Goal: Information Seeking & Learning: Check status

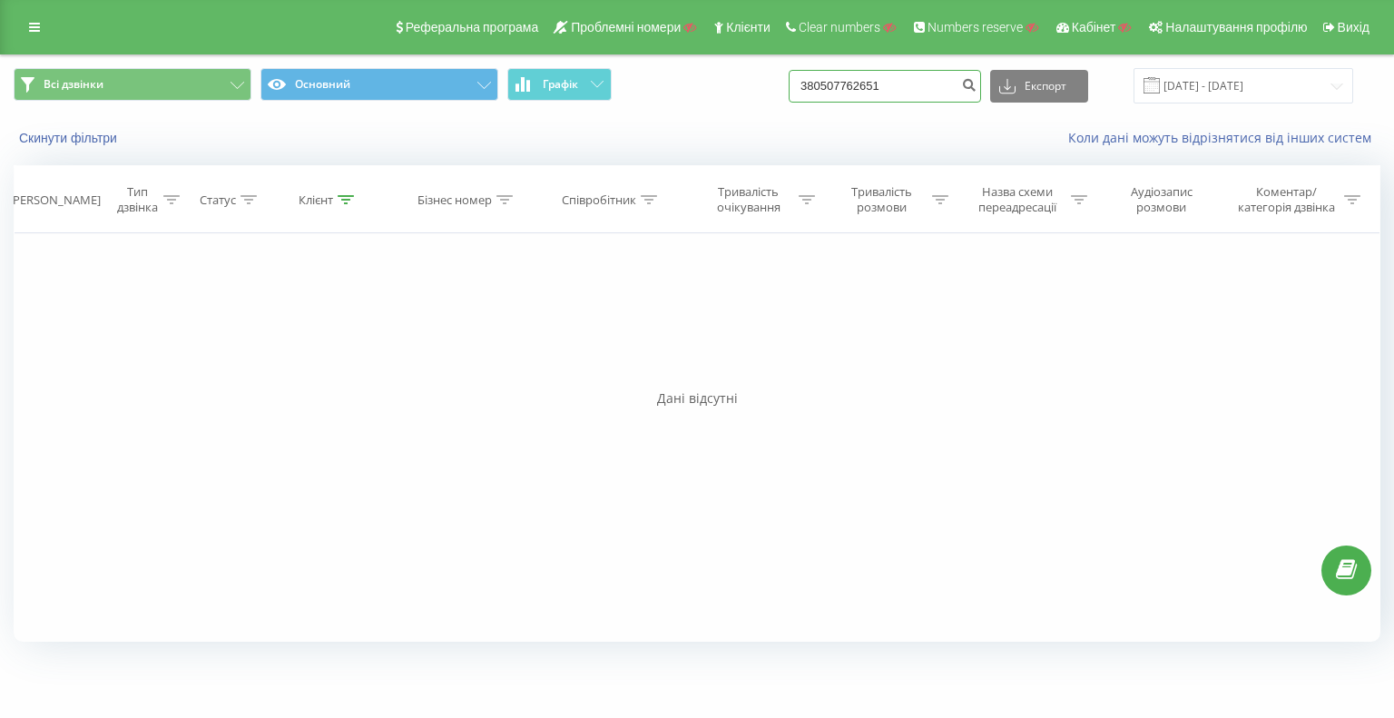
drag, startPoint x: 909, startPoint y: 86, endPoint x: 683, endPoint y: 55, distance: 228.0
click at [686, 55] on div "Всі дзвінки Основний Графік 380507762651 Експорт .csv .xls .xlsx [DATE] - [DATE]" at bounding box center [697, 85] width 1392 height 61
paste input "987988483"
type input "380987988483"
click at [976, 85] on icon "submit" at bounding box center [968, 82] width 15 height 11
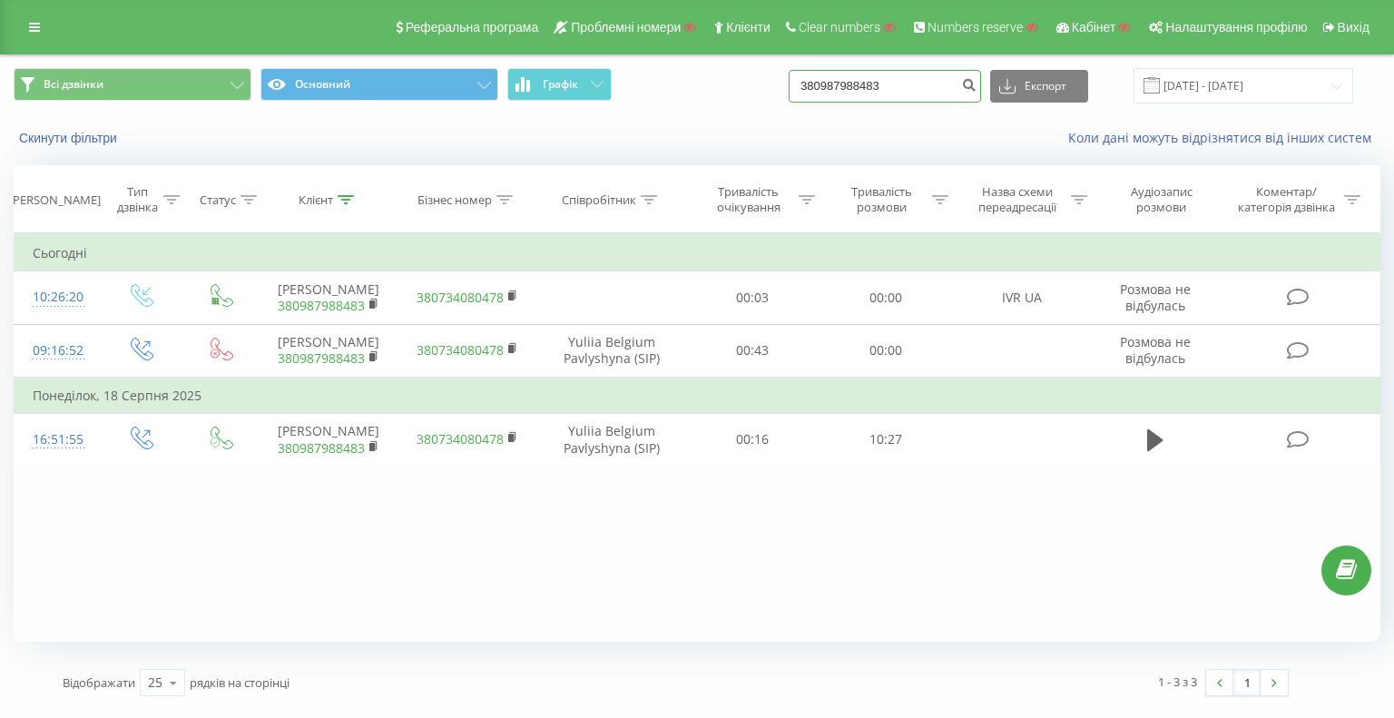
drag, startPoint x: 915, startPoint y: 79, endPoint x: 688, endPoint y: 54, distance: 228.2
click at [851, 82] on input "380987988483" at bounding box center [884, 86] width 192 height 33
click at [926, 92] on input "380987988483" at bounding box center [884, 86] width 192 height 33
click at [926, 85] on input "380987988483" at bounding box center [884, 86] width 192 height 33
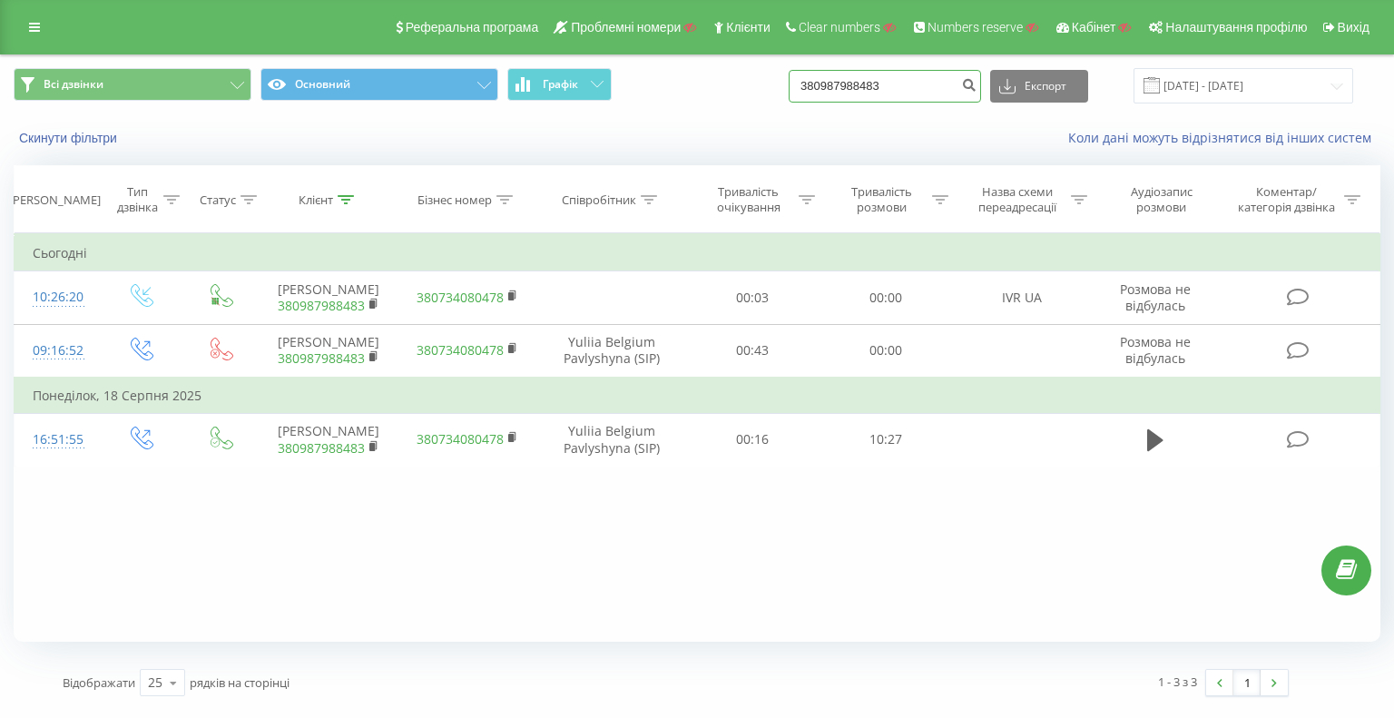
paste input "63388297"
type input "380633882973"
click at [981, 92] on button "submit" at bounding box center [968, 86] width 24 height 33
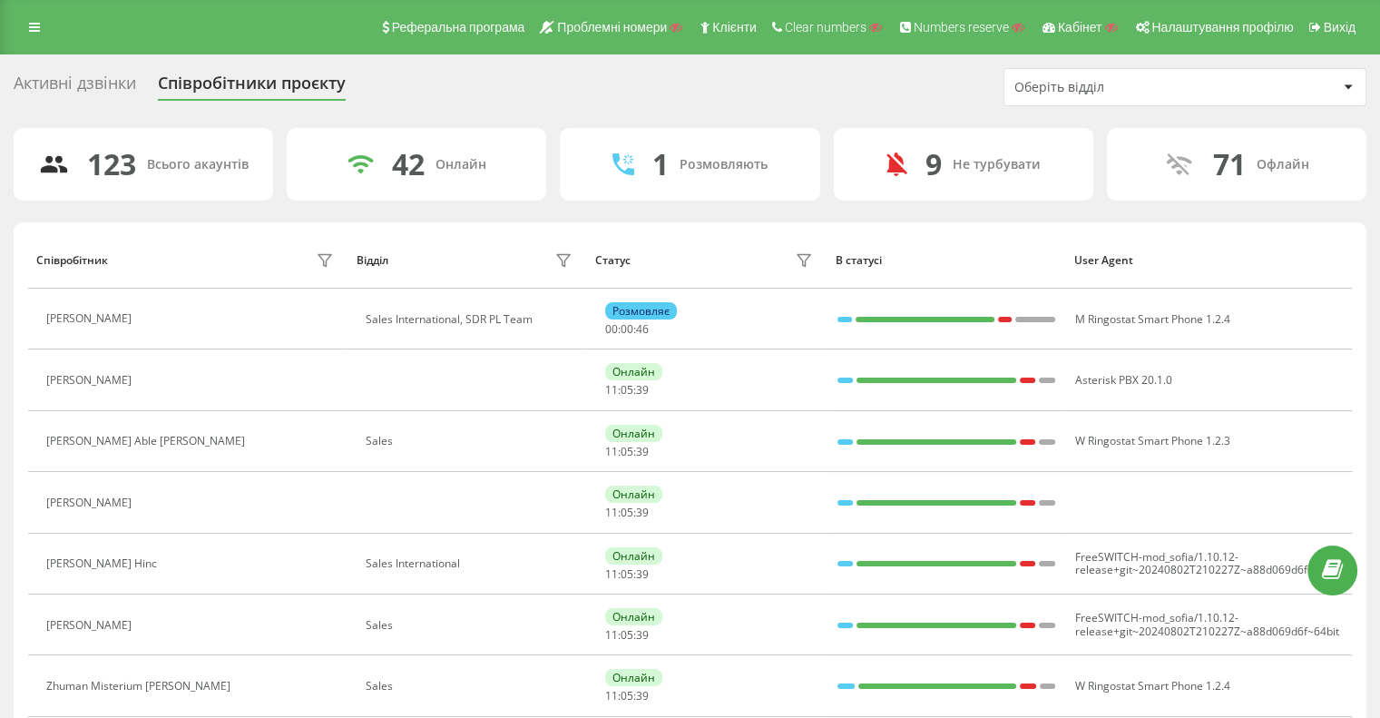
click at [1143, 85] on div "Оберіть відділ" at bounding box center [1122, 87] width 217 height 15
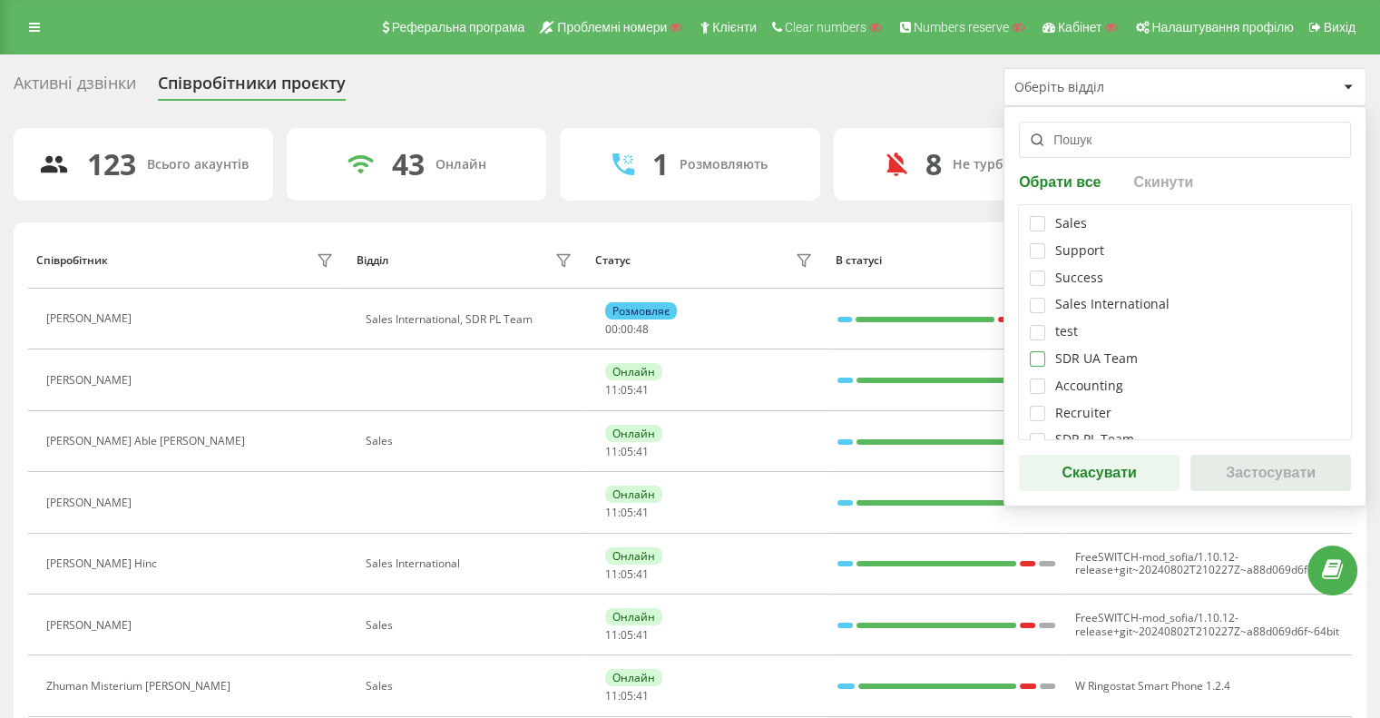
click at [1038, 351] on label at bounding box center [1037, 351] width 15 height 0
checkbox input "true"
click at [1259, 463] on button "Застосувати" at bounding box center [1270, 473] width 161 height 36
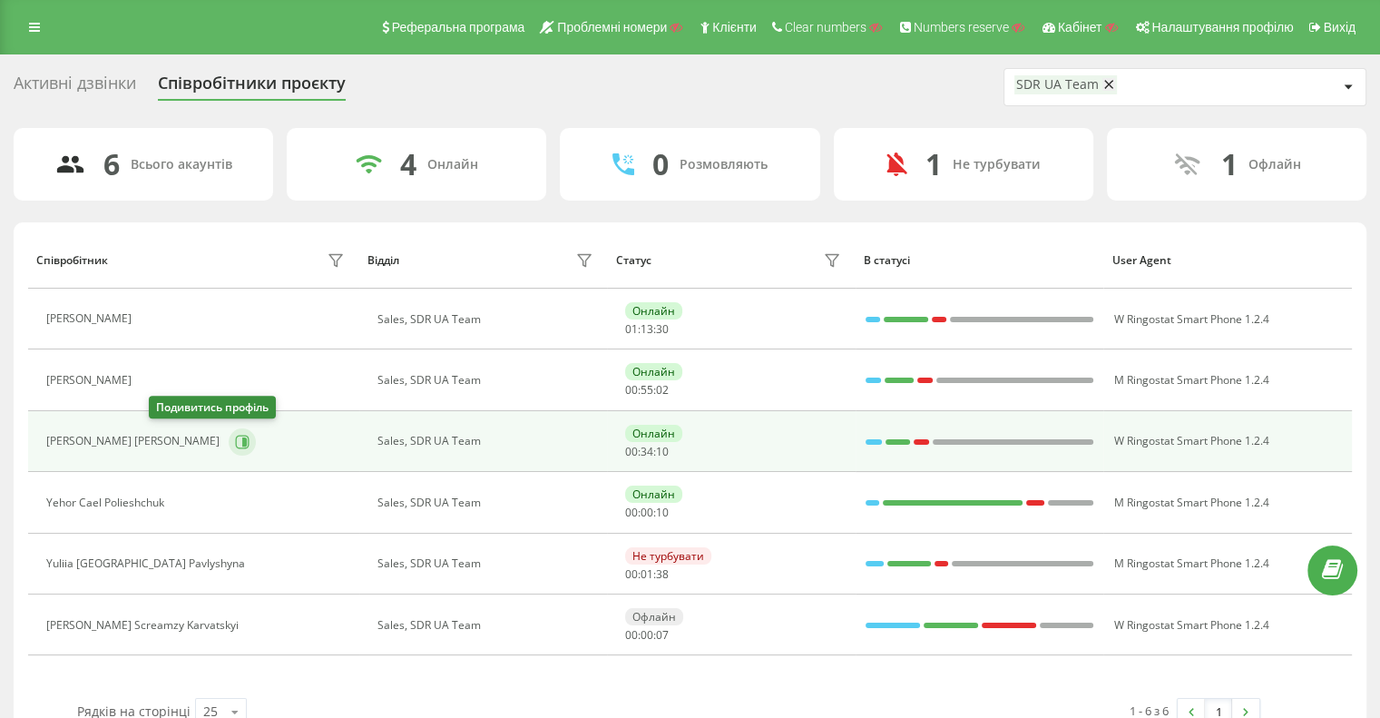
click at [242, 436] on icon at bounding box center [244, 440] width 5 height 9
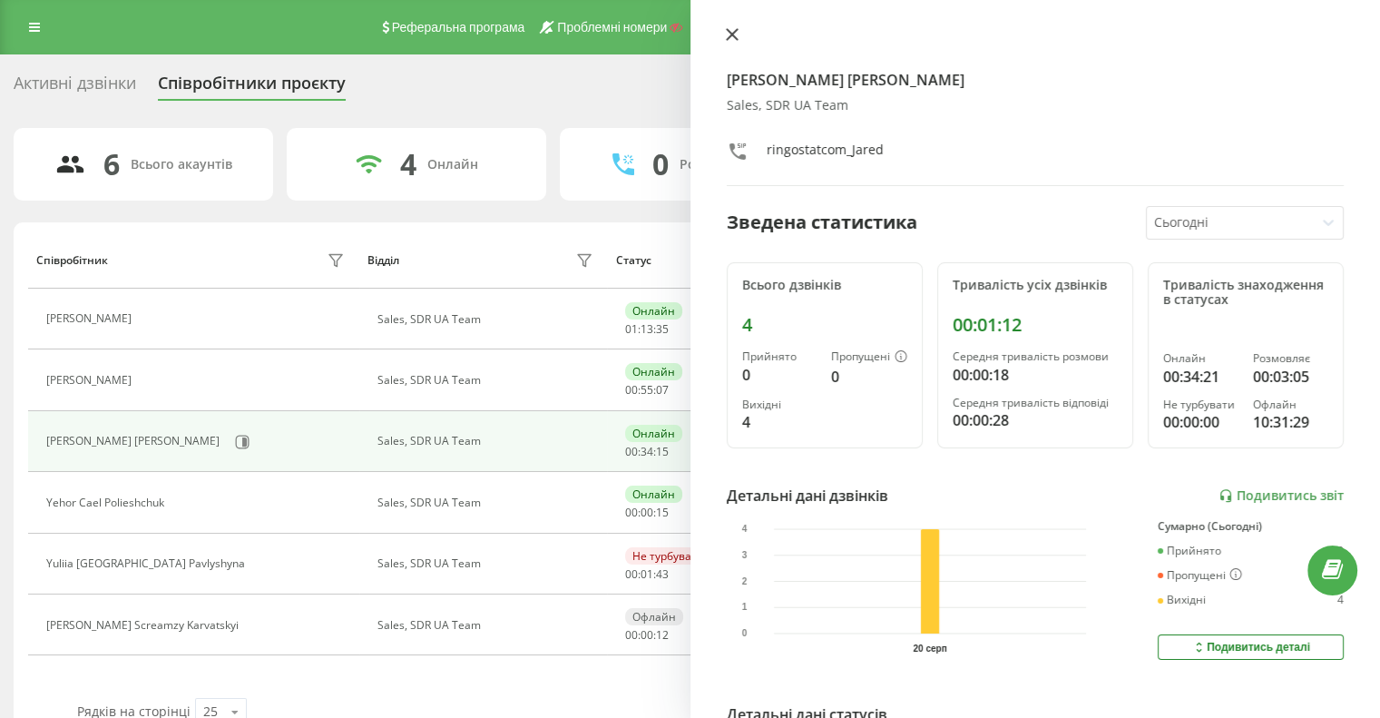
click at [721, 34] on button at bounding box center [732, 35] width 24 height 17
